Goal: Find specific page/section: Find specific page/section

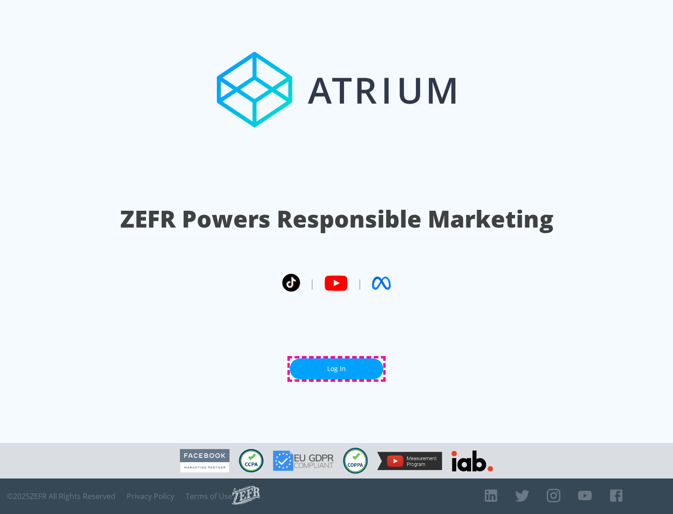
click at [336, 368] on link "Log In" at bounding box center [336, 368] width 93 height 21
